Goal: Use online tool/utility: Utilize a website feature to perform a specific function

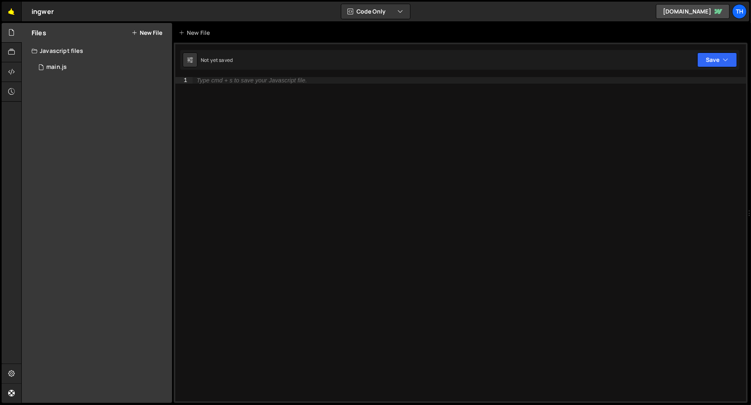
click at [14, 11] on link "🤙" at bounding box center [12, 12] width 20 height 20
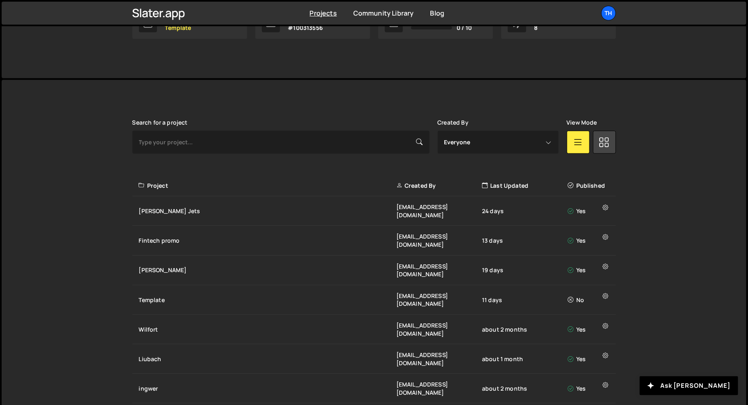
scroll to position [160, 0]
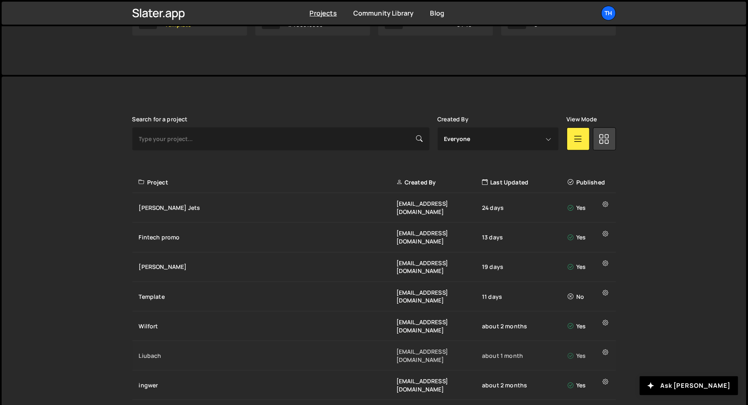
click at [162, 352] on div "Liubach" at bounding box center [267, 356] width 257 height 8
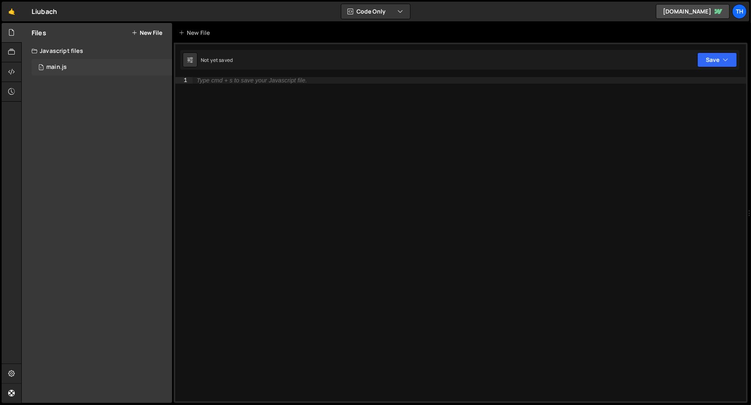
click at [68, 67] on div "1 main.js 0" at bounding box center [102, 67] width 141 height 16
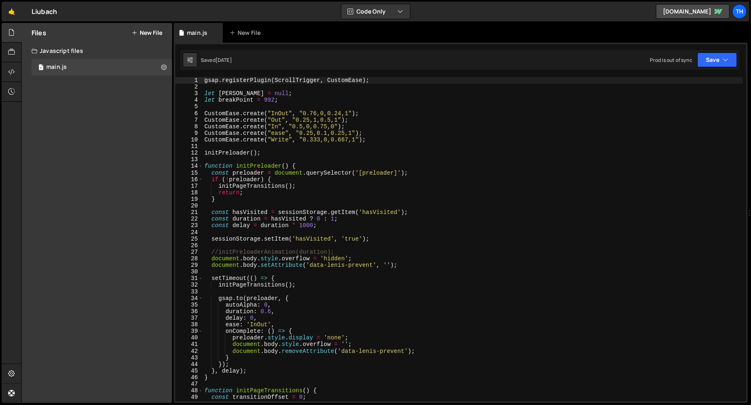
scroll to position [2130, 0]
click at [200, 166] on span at bounding box center [200, 166] width 5 height 7
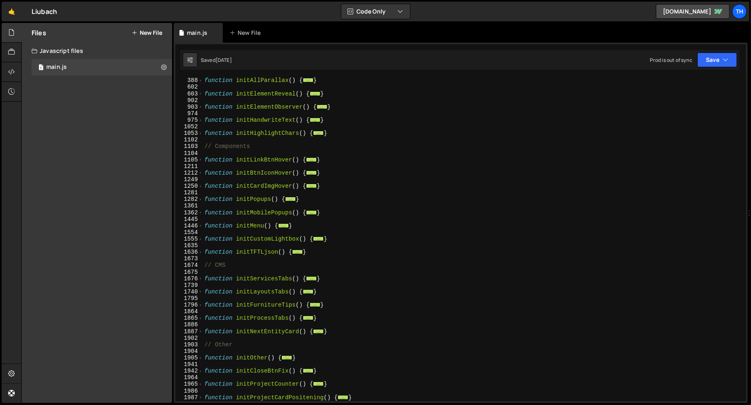
scroll to position [401, 0]
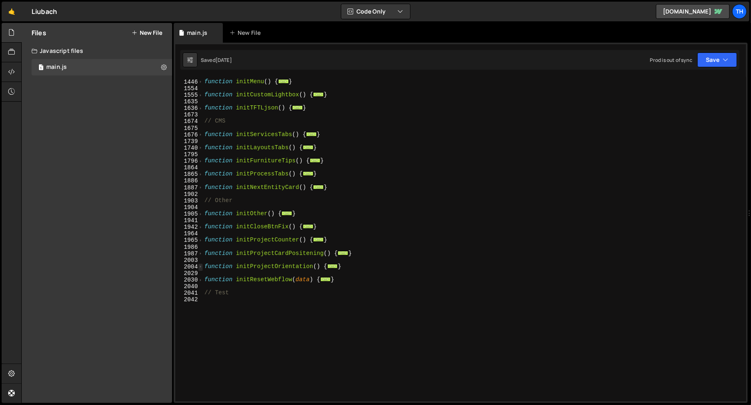
click at [200, 267] on span at bounding box center [200, 267] width 5 height 7
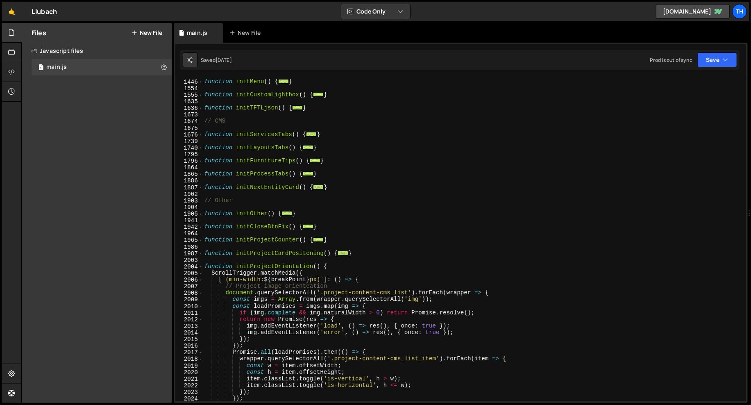
scroll to position [489, 0]
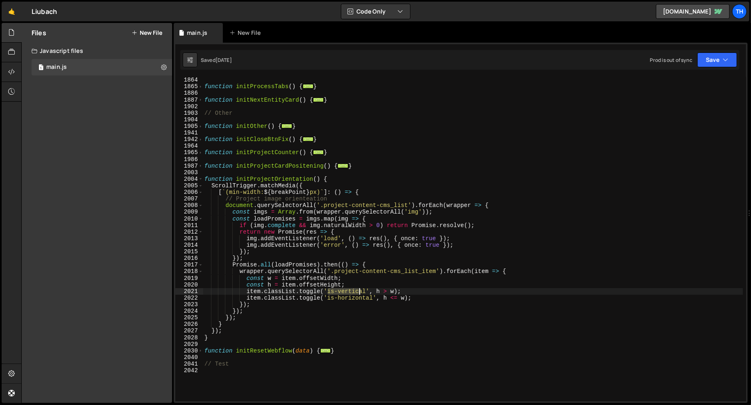
drag, startPoint x: 328, startPoint y: 293, endPoint x: 361, endPoint y: 293, distance: 33.6
click at [361, 293] on div "function initProcessTabs ( ) { ... } function initNextEntityCard ( ) { ... } //…" at bounding box center [473, 245] width 541 height 337
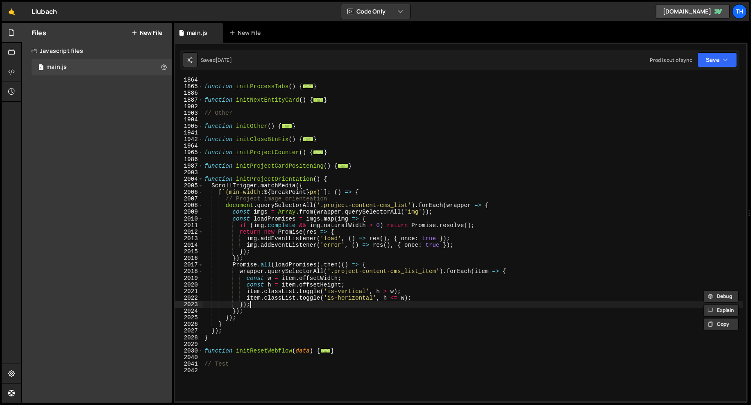
click at [355, 304] on div "function initProcessTabs ( ) { ... } function initNextEntityCard ( ) { ... } //…" at bounding box center [473, 245] width 541 height 337
type textarea "});"
